Goal: Task Accomplishment & Management: Manage account settings

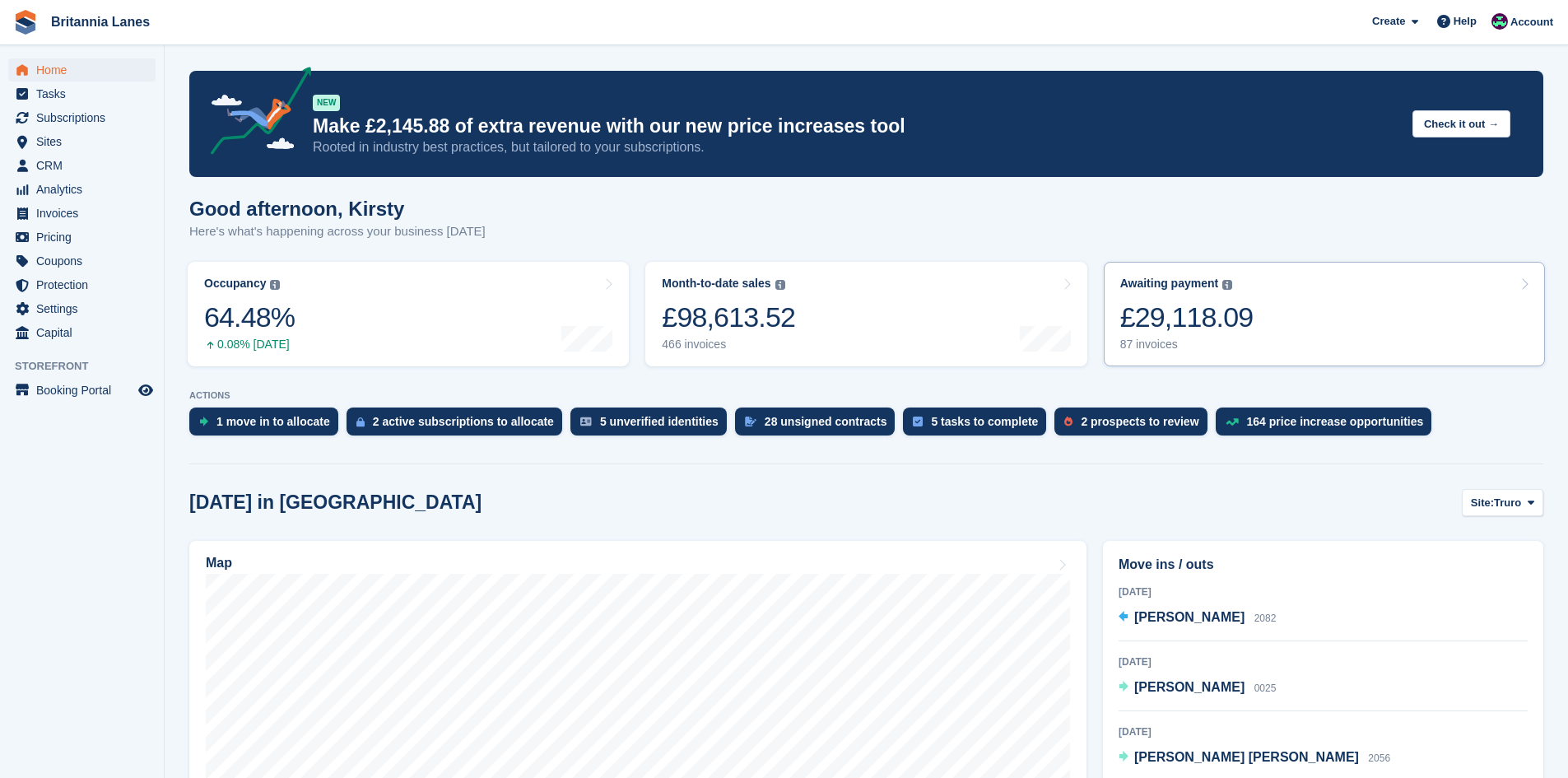
click at [1173, 329] on div "£29,118.09" at bounding box center [1187, 317] width 133 height 34
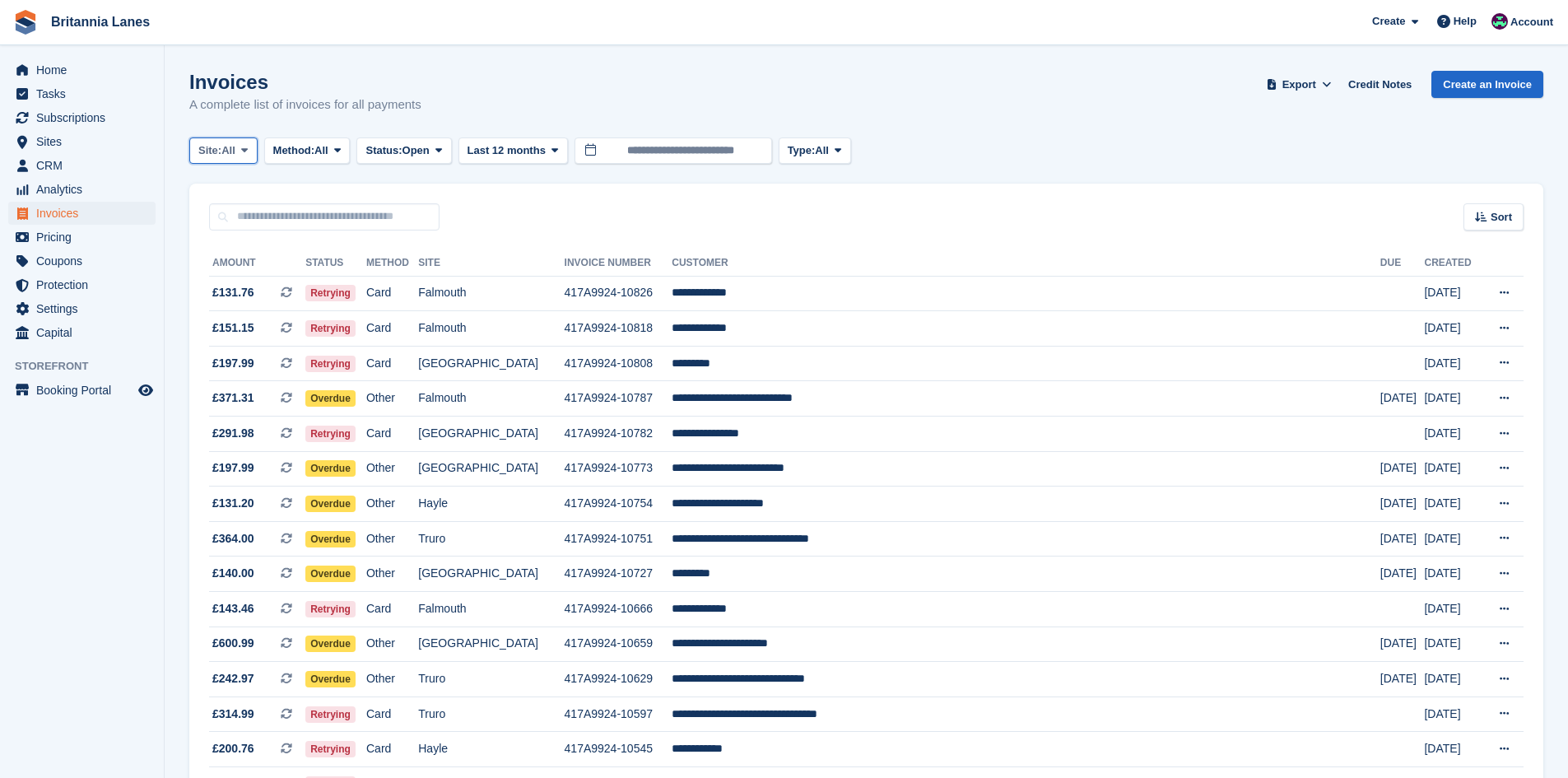
click at [217, 139] on button "Site: All" at bounding box center [223, 151] width 69 height 27
click at [249, 217] on link "Truro" at bounding box center [271, 219] width 149 height 30
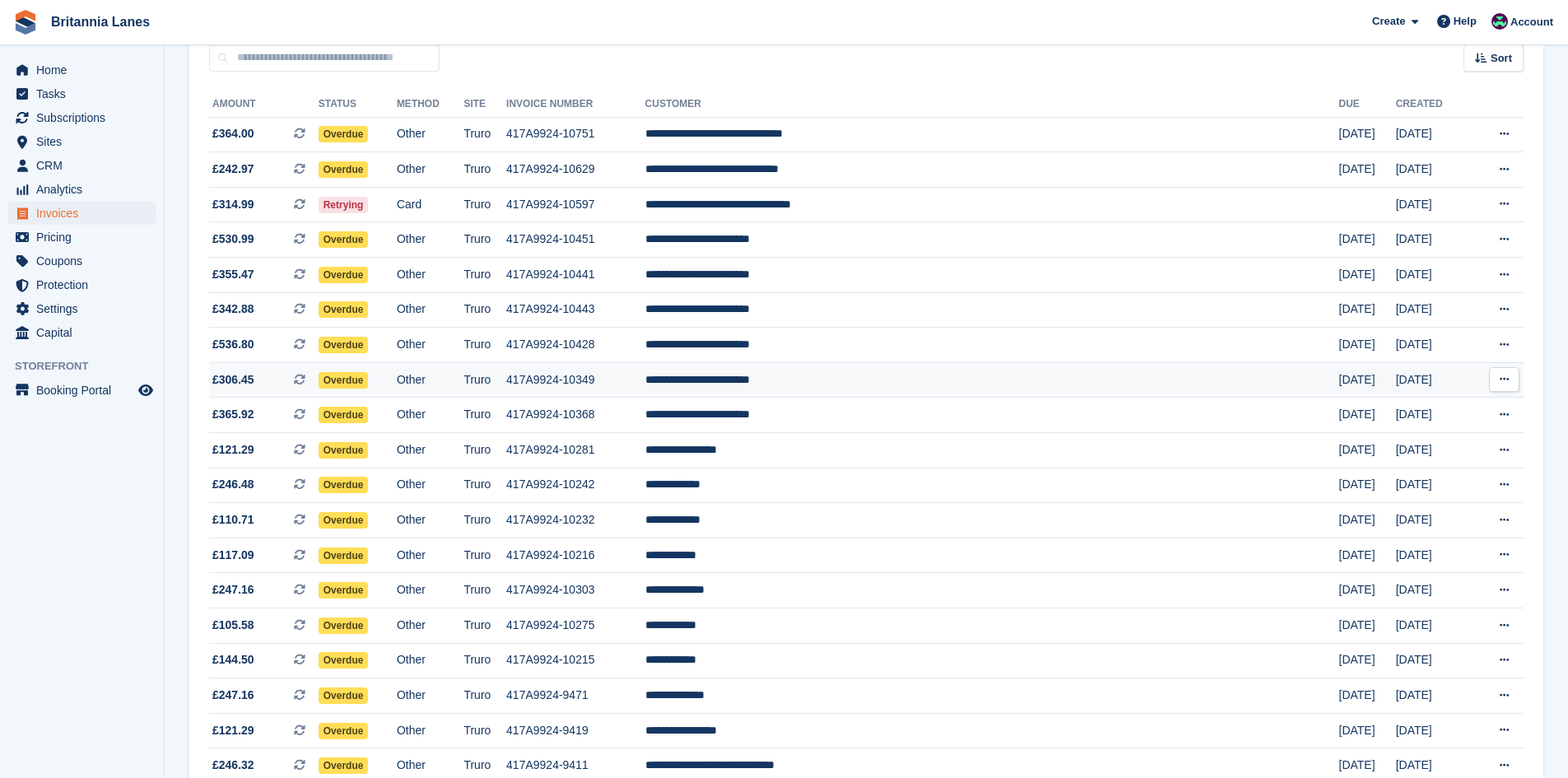
scroll to position [165, 0]
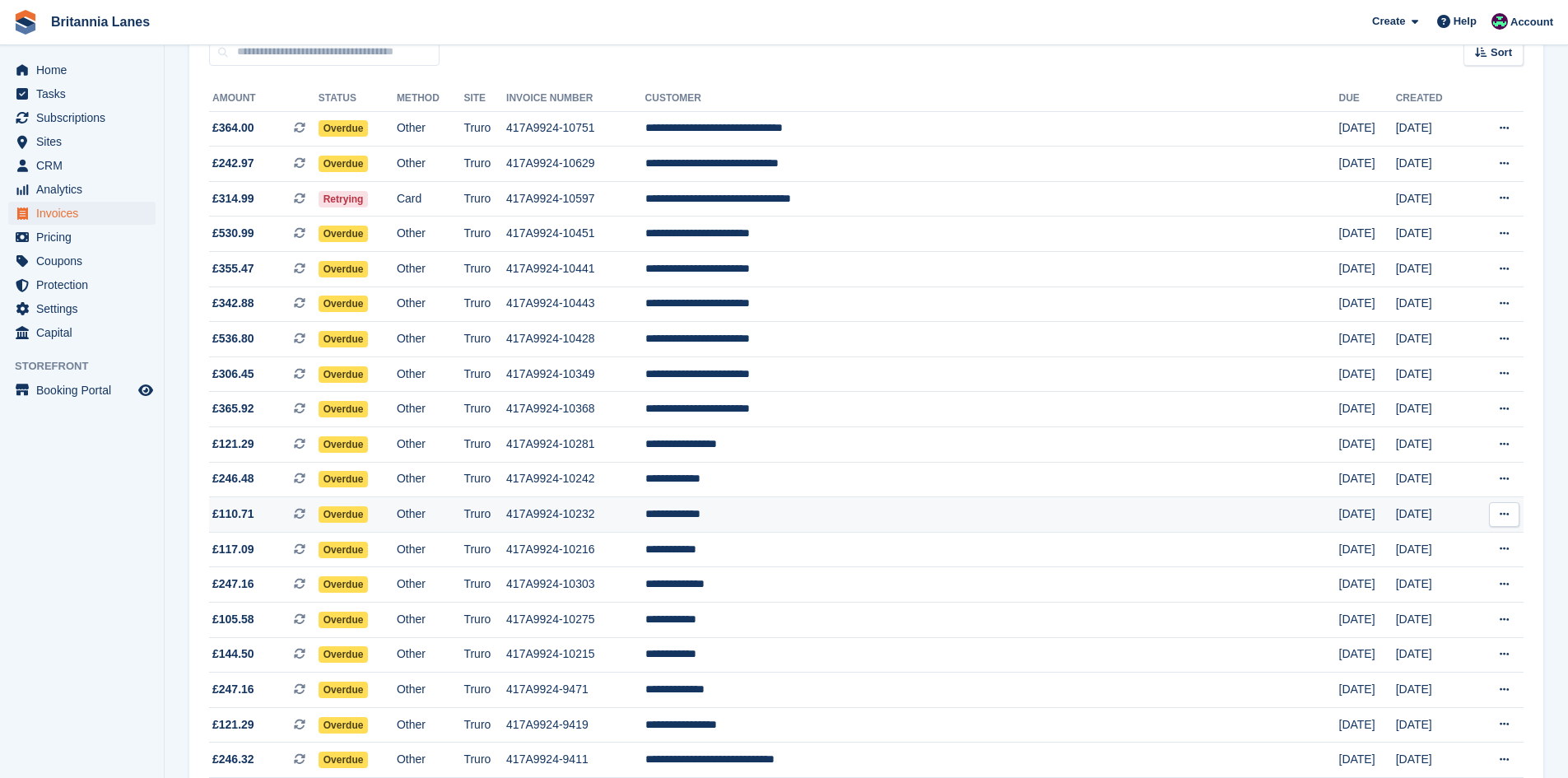
click at [895, 513] on td "**********" at bounding box center [992, 514] width 694 height 36
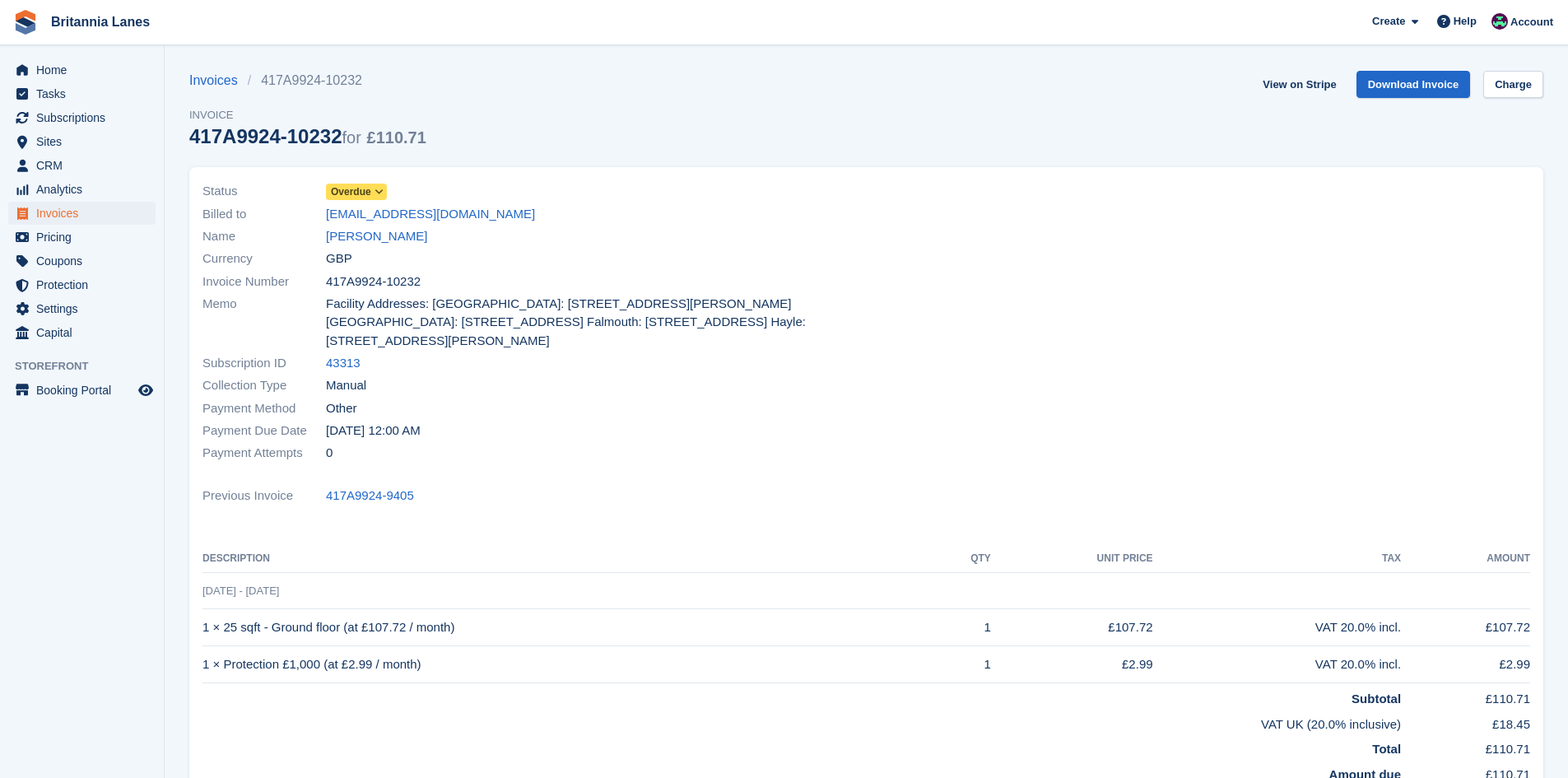
click at [348, 190] on span "Overdue" at bounding box center [351, 191] width 41 height 14
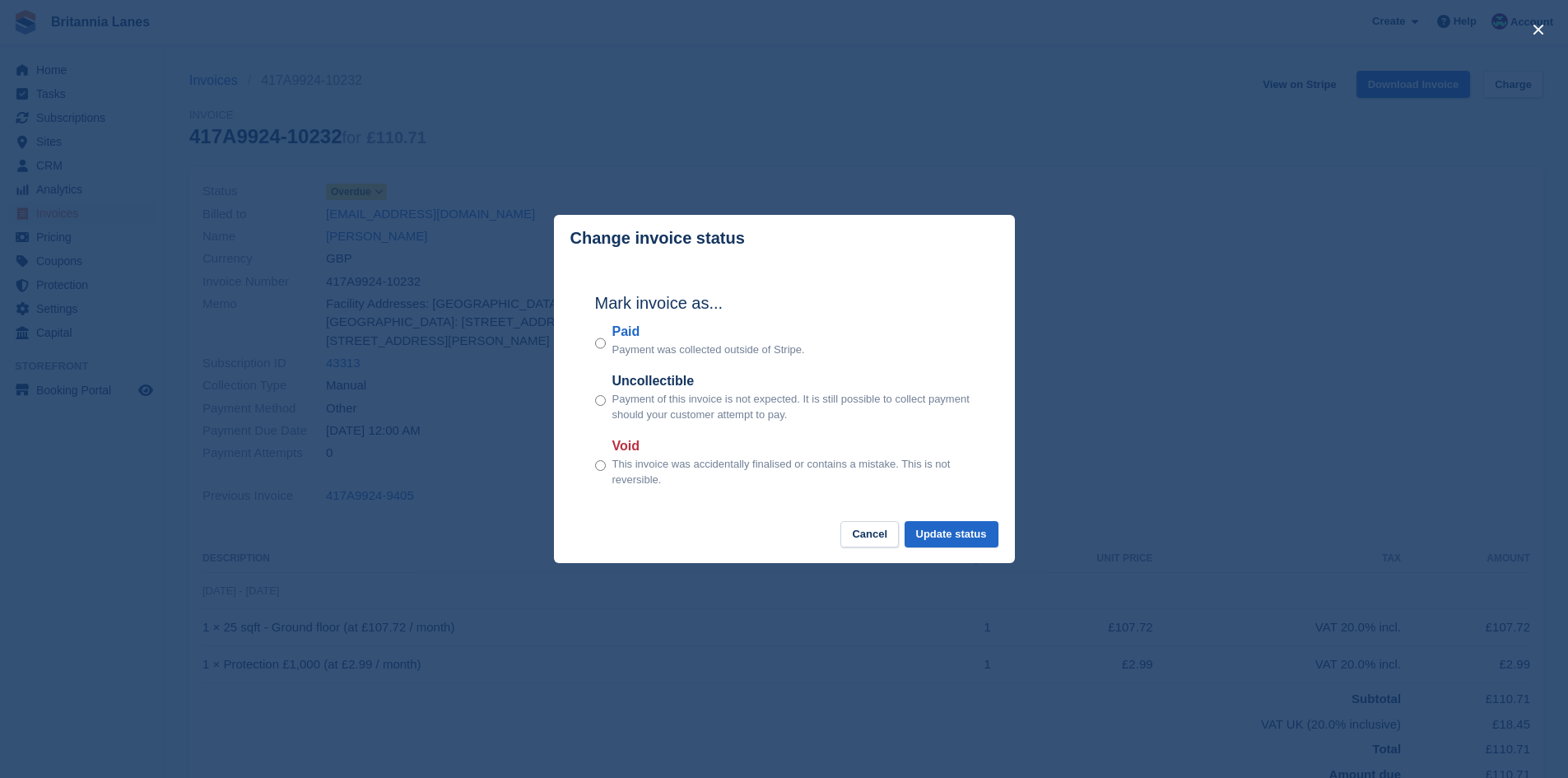
click at [633, 334] on label "Paid" at bounding box center [709, 332] width 193 height 19
click at [982, 540] on button "Update status" at bounding box center [951, 535] width 94 height 27
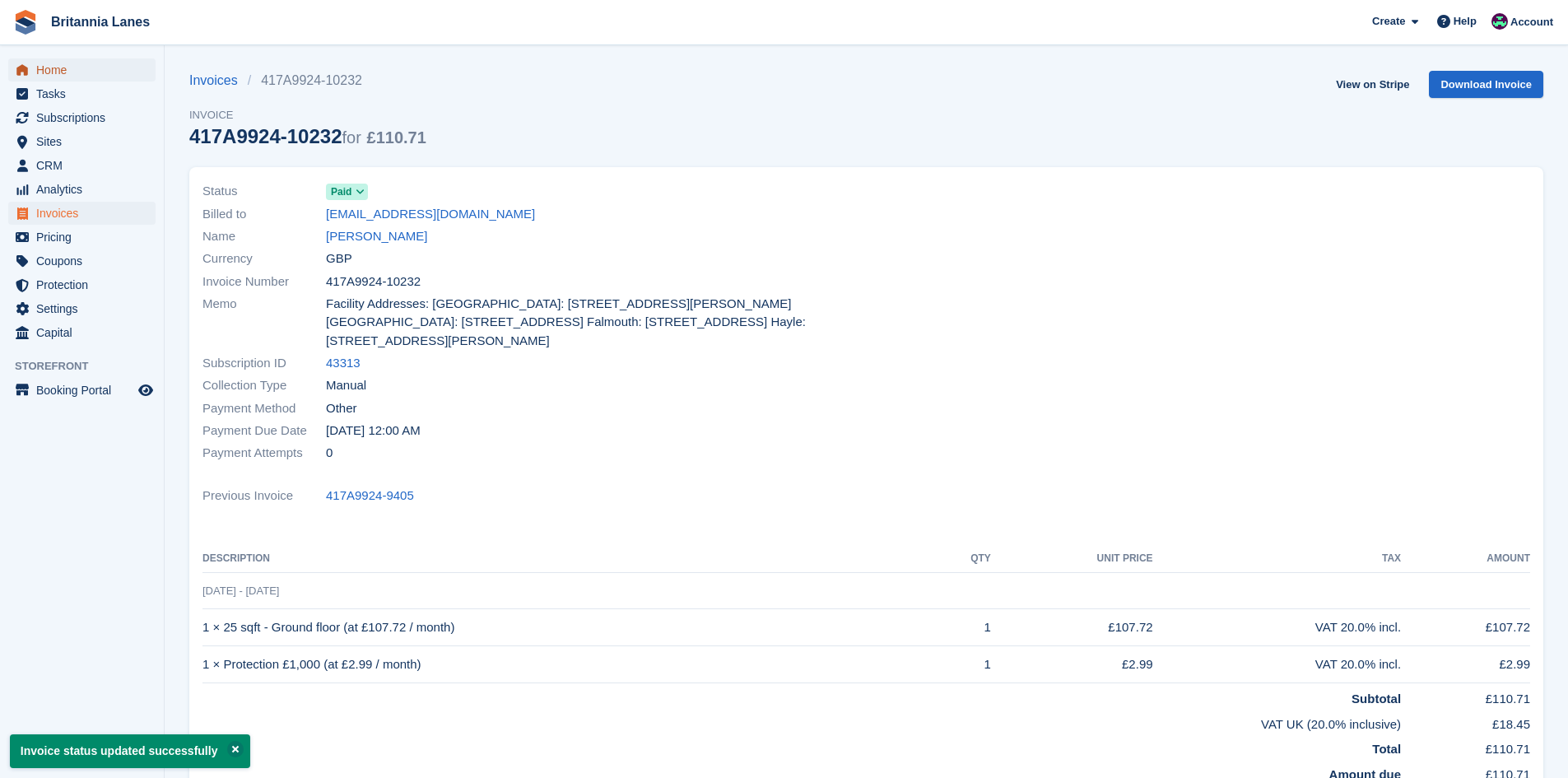
click at [90, 64] on span "Home" at bounding box center [86, 70] width 98 height 23
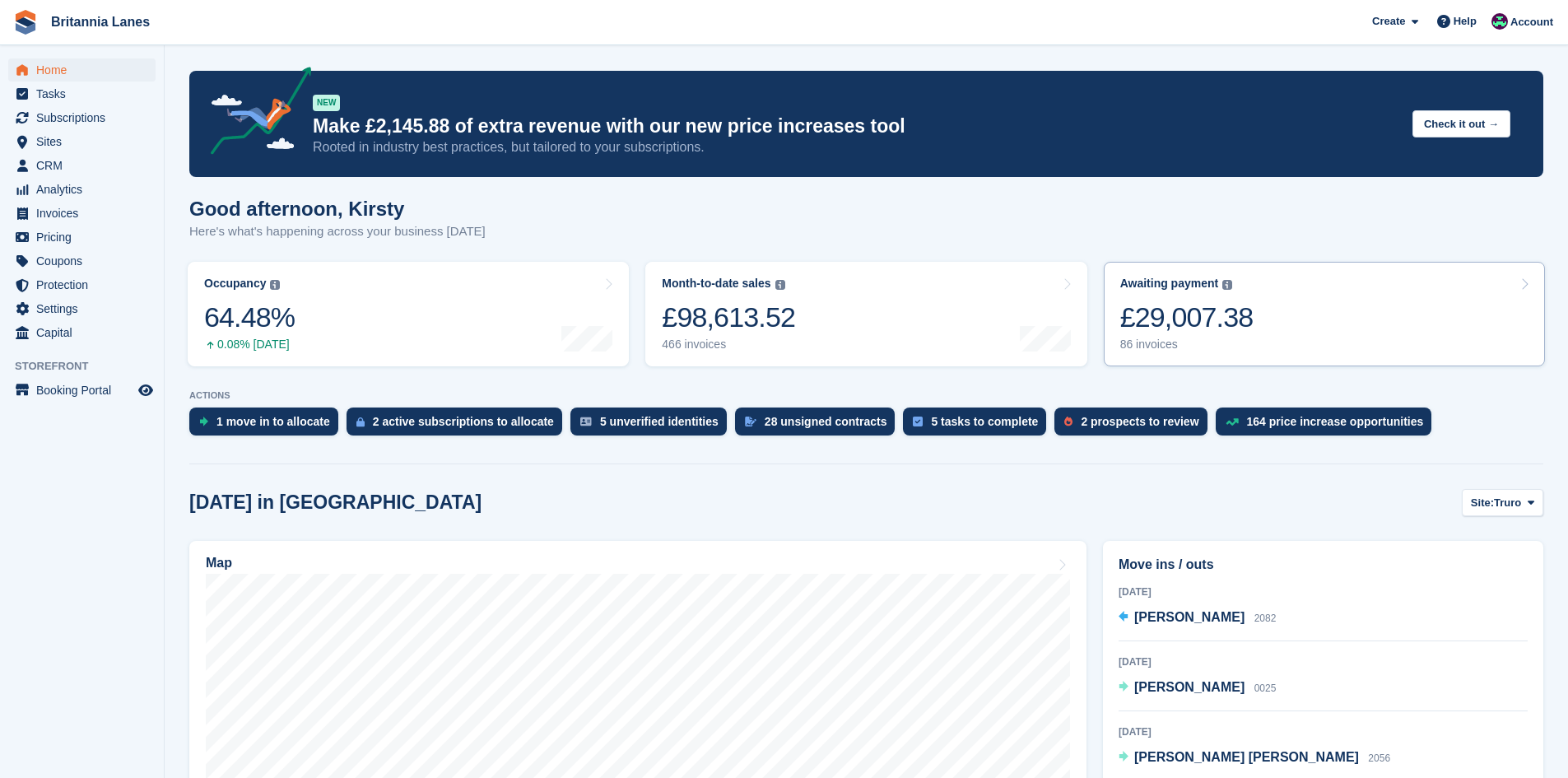
click at [1388, 306] on link "Awaiting payment The total outstanding balance on all open invoices. £29,007.38…" at bounding box center [1324, 314] width 441 height 104
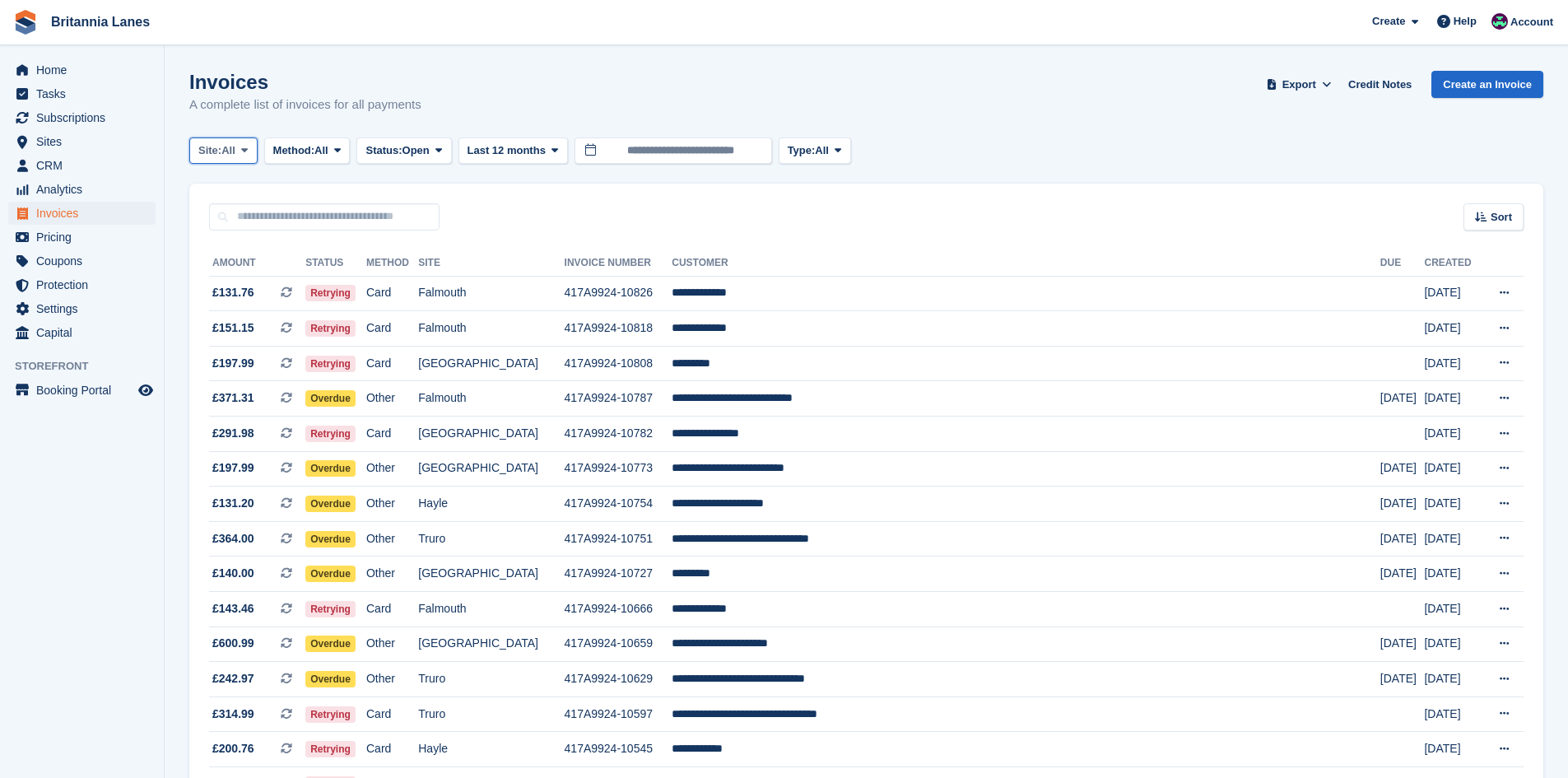
click at [243, 153] on span at bounding box center [245, 151] width 14 height 14
click at [261, 228] on link "Truro" at bounding box center [271, 219] width 149 height 30
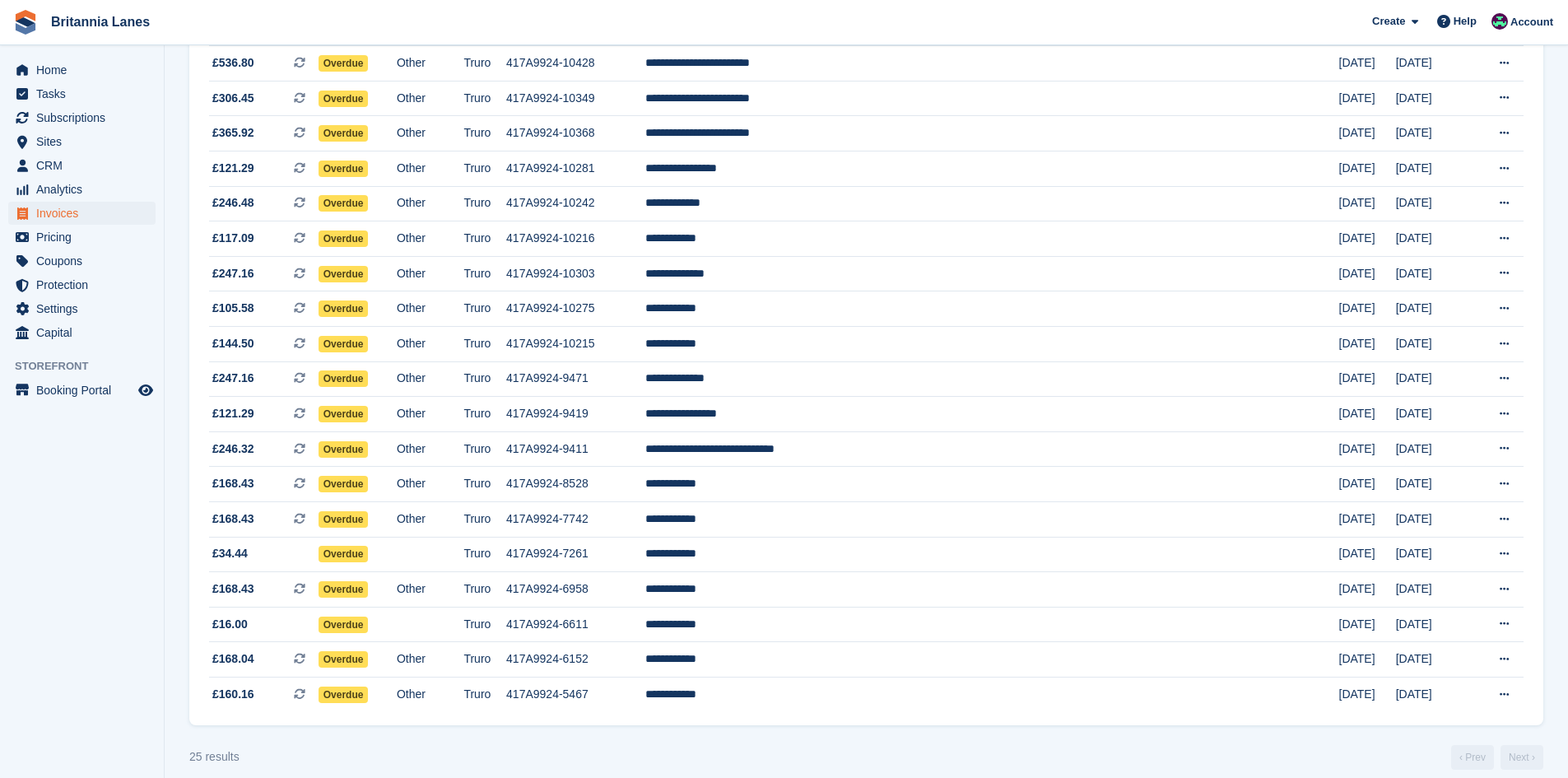
scroll to position [457, 0]
